Goal: Register for event/course

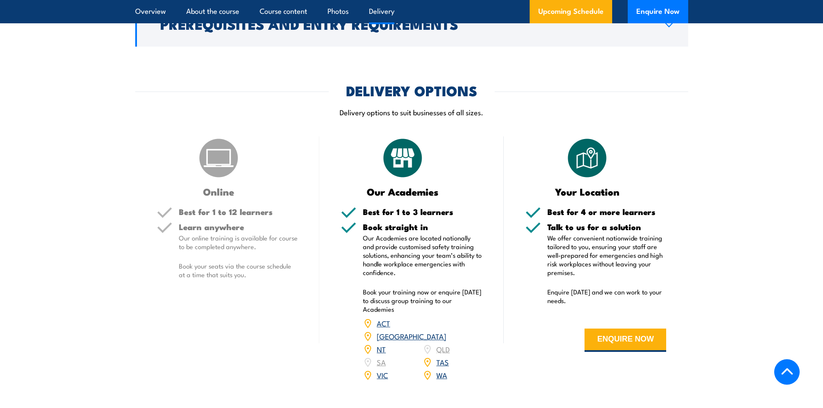
scroll to position [1167, 0]
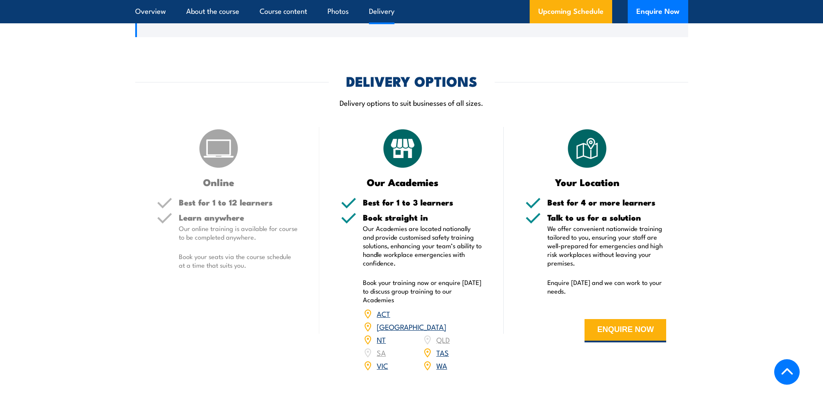
click at [441, 371] on link "WA" at bounding box center [442, 365] width 11 height 10
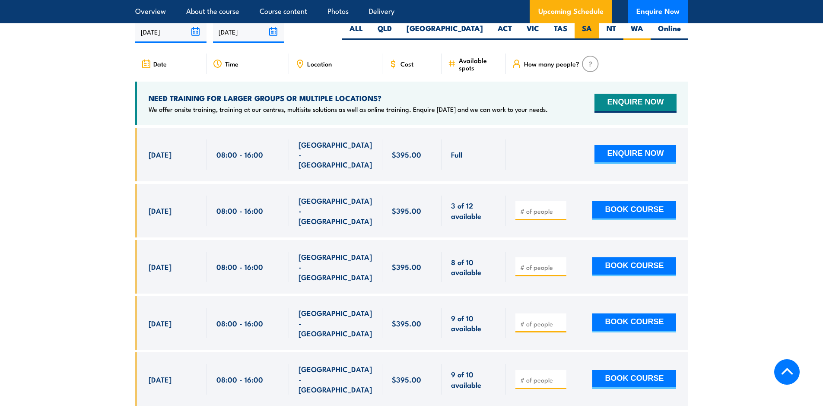
click at [582, 40] on label "SA" at bounding box center [587, 31] width 25 height 17
click at [592, 29] on input "SA" at bounding box center [595, 26] width 6 height 6
radio input "true"
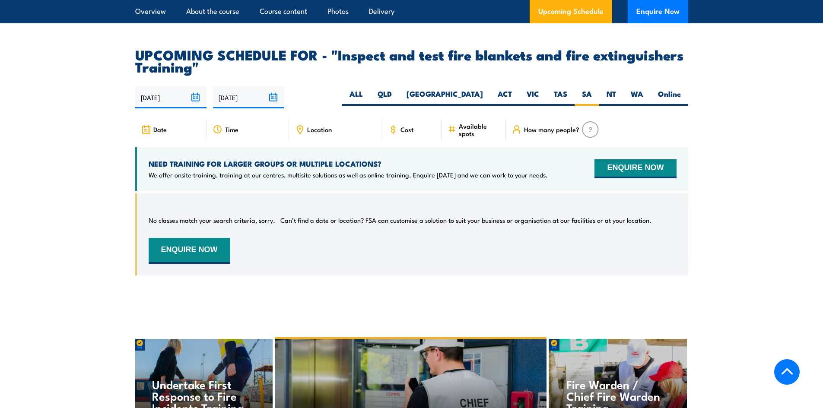
scroll to position [1605, 0]
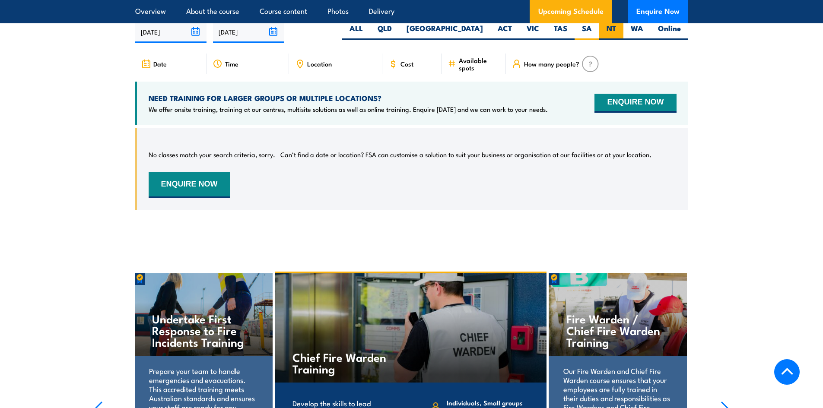
click at [609, 40] on label "NT" at bounding box center [612, 31] width 24 height 17
click at [616, 29] on input "NT" at bounding box center [619, 26] width 6 height 6
radio input "true"
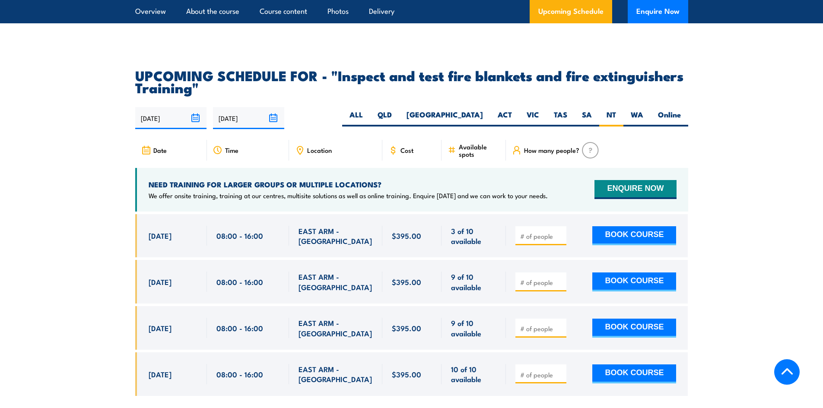
scroll to position [1605, 0]
